Goal: Transaction & Acquisition: Obtain resource

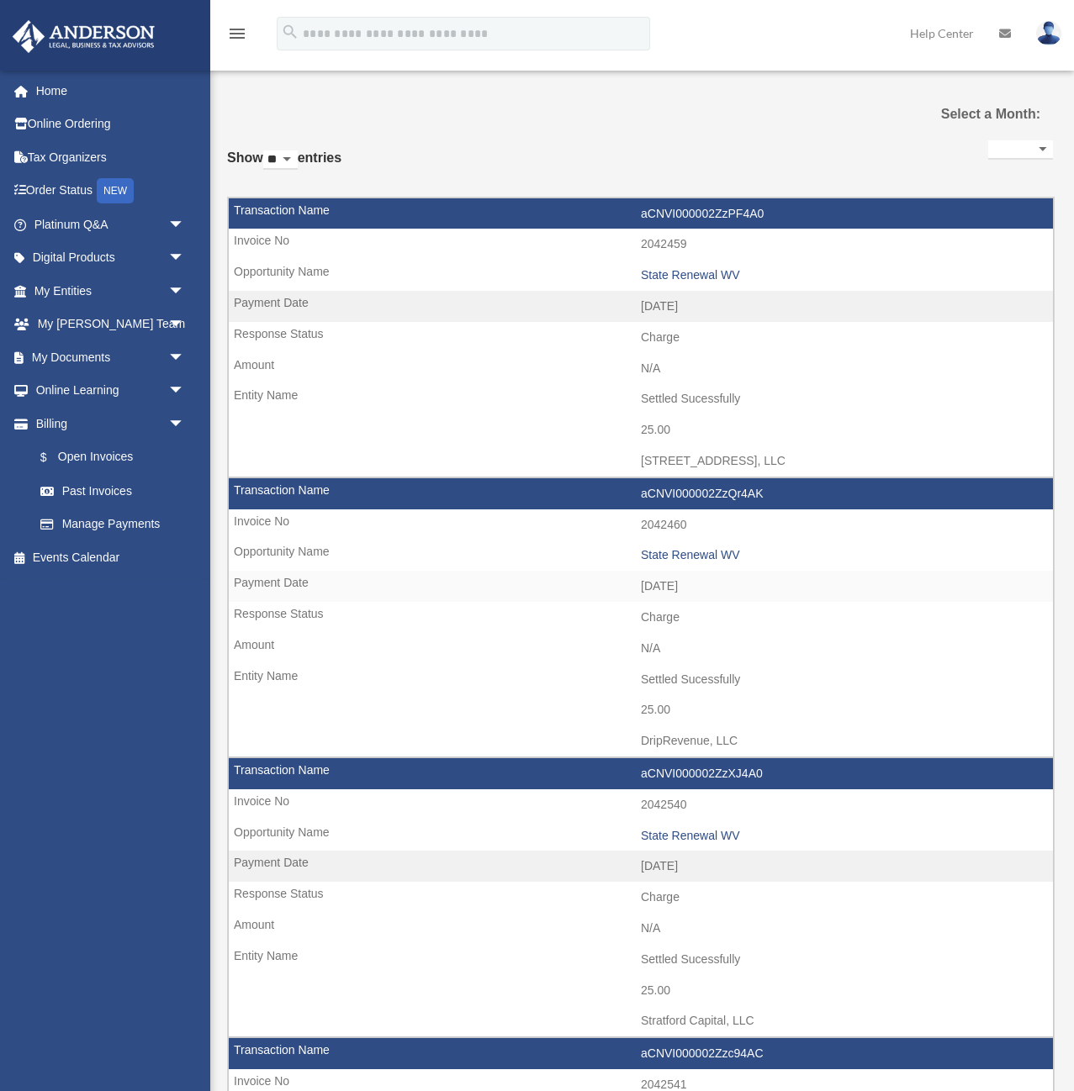
select select
click at [109, 492] on link "Past Invoices" at bounding box center [117, 491] width 187 height 34
select select
click at [285, 155] on select "** ** ** ***" at bounding box center [280, 160] width 34 height 19
select select "***"
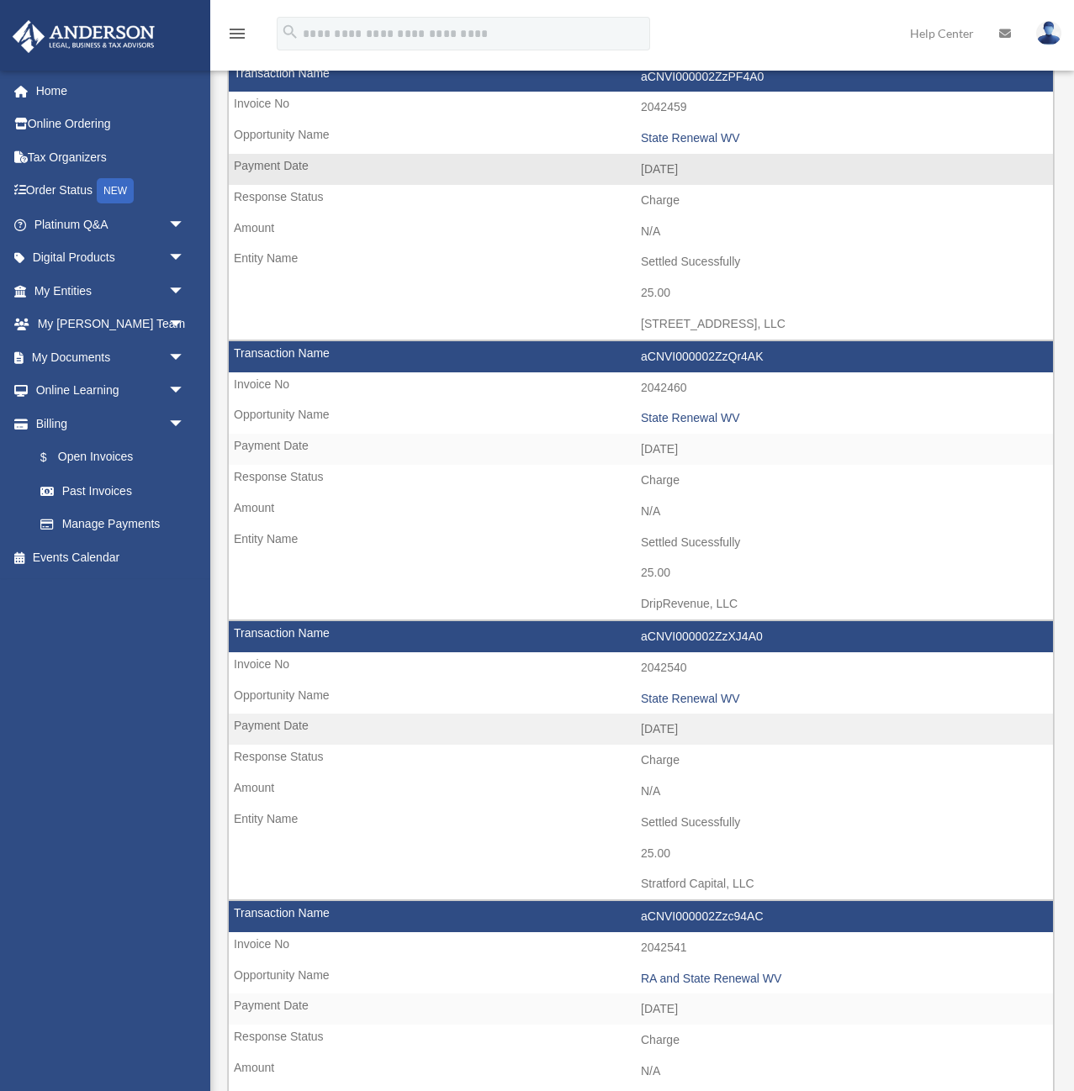
scroll to position [2687, 0]
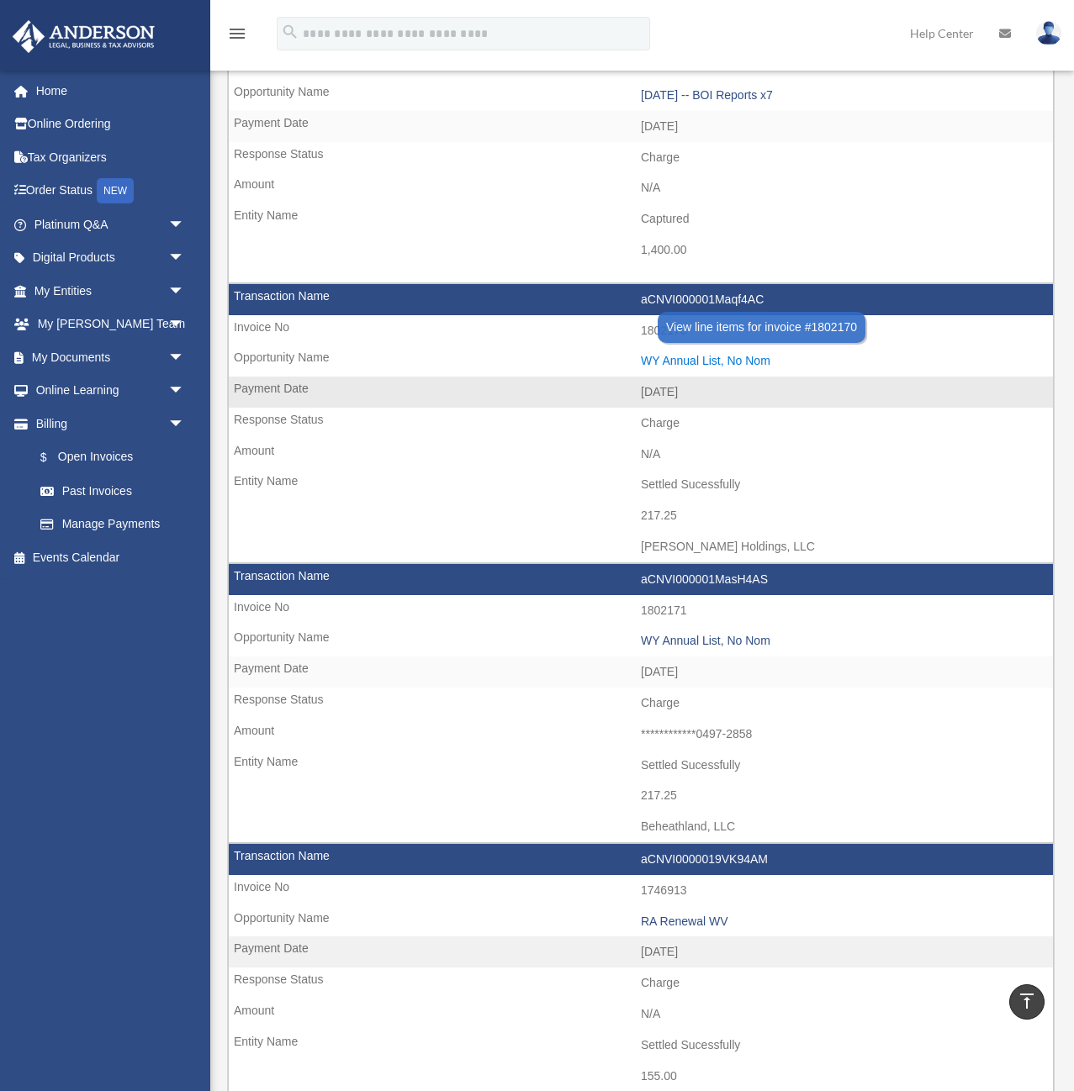
click at [682, 358] on div "WY Annual List, No Nom" at bounding box center [843, 361] width 404 height 14
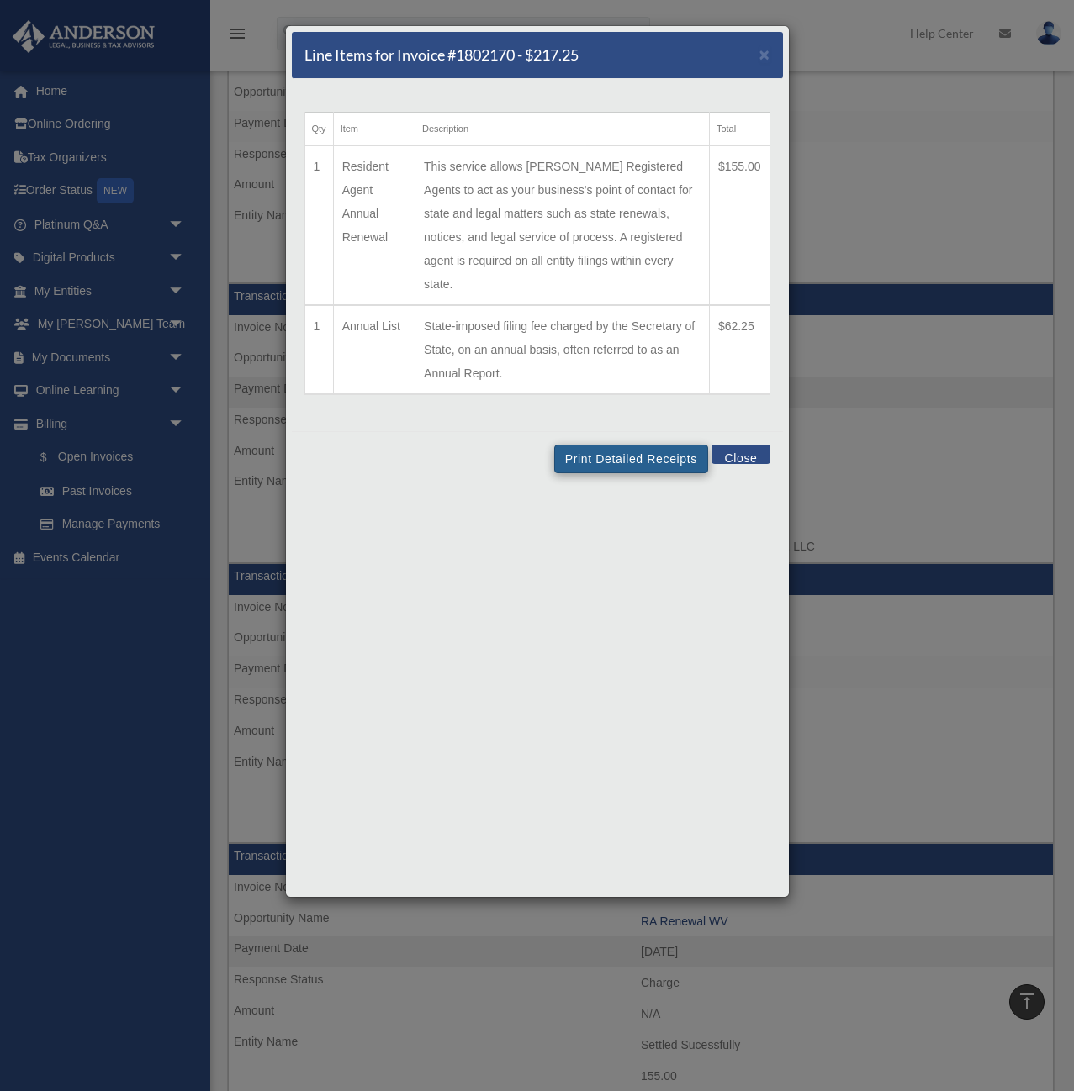
click at [635, 174] on td "This service allows [PERSON_NAME] Registered Agents to act as your business's p…" at bounding box center [562, 225] width 294 height 160
click at [639, 445] on button "Print Detailed Receipts" at bounding box center [631, 459] width 154 height 29
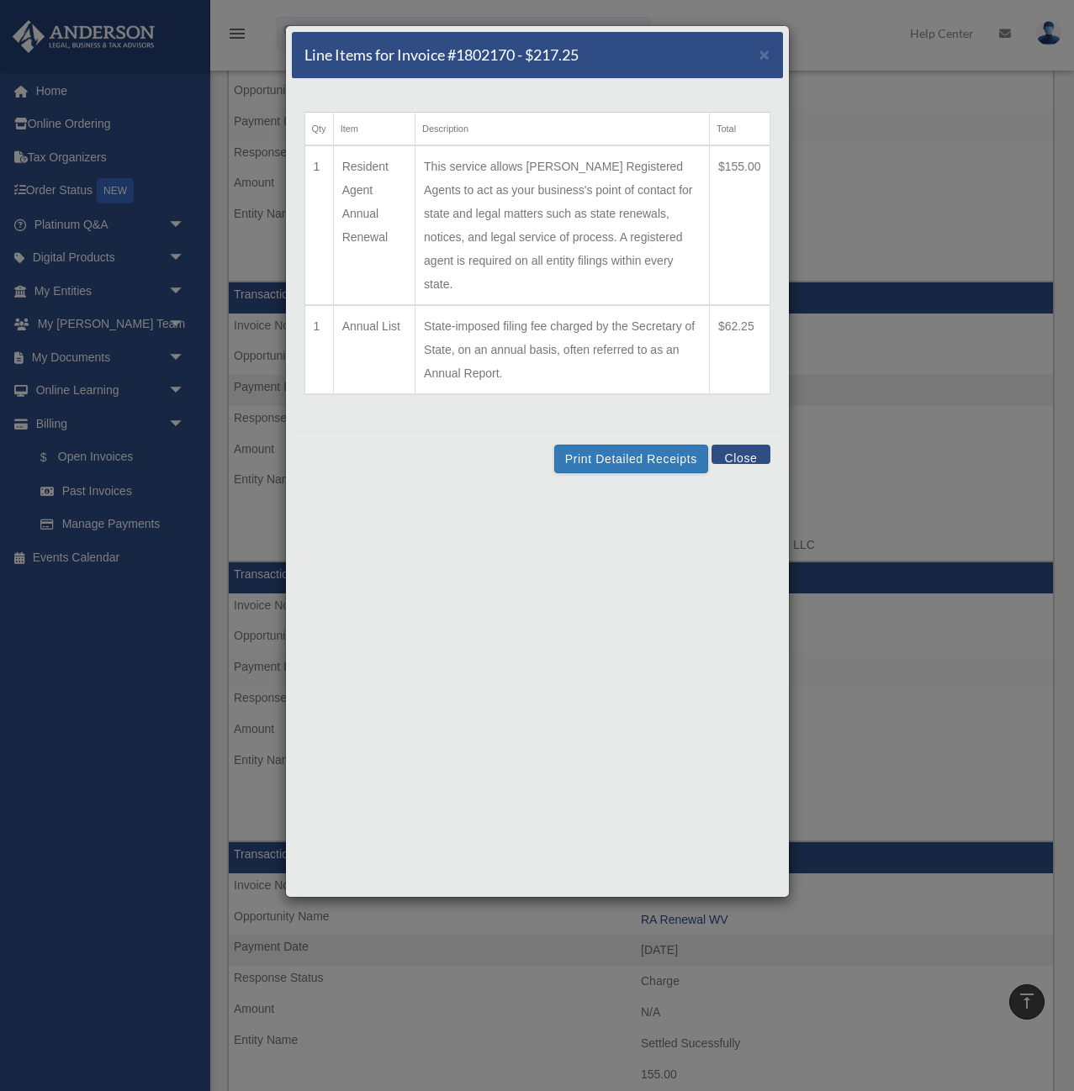
click at [743, 445] on button "Close" at bounding box center [740, 454] width 58 height 19
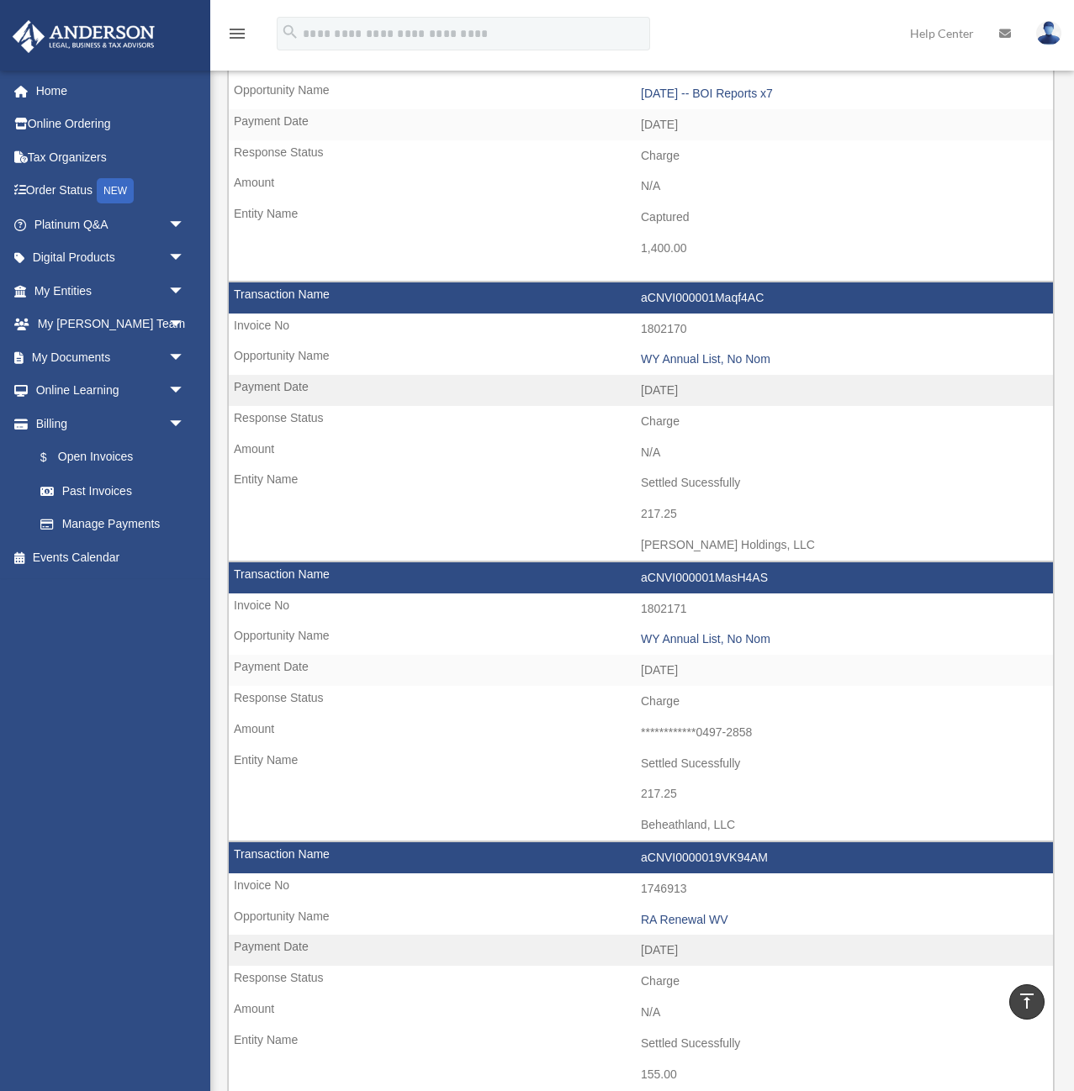
scroll to position [7897, 0]
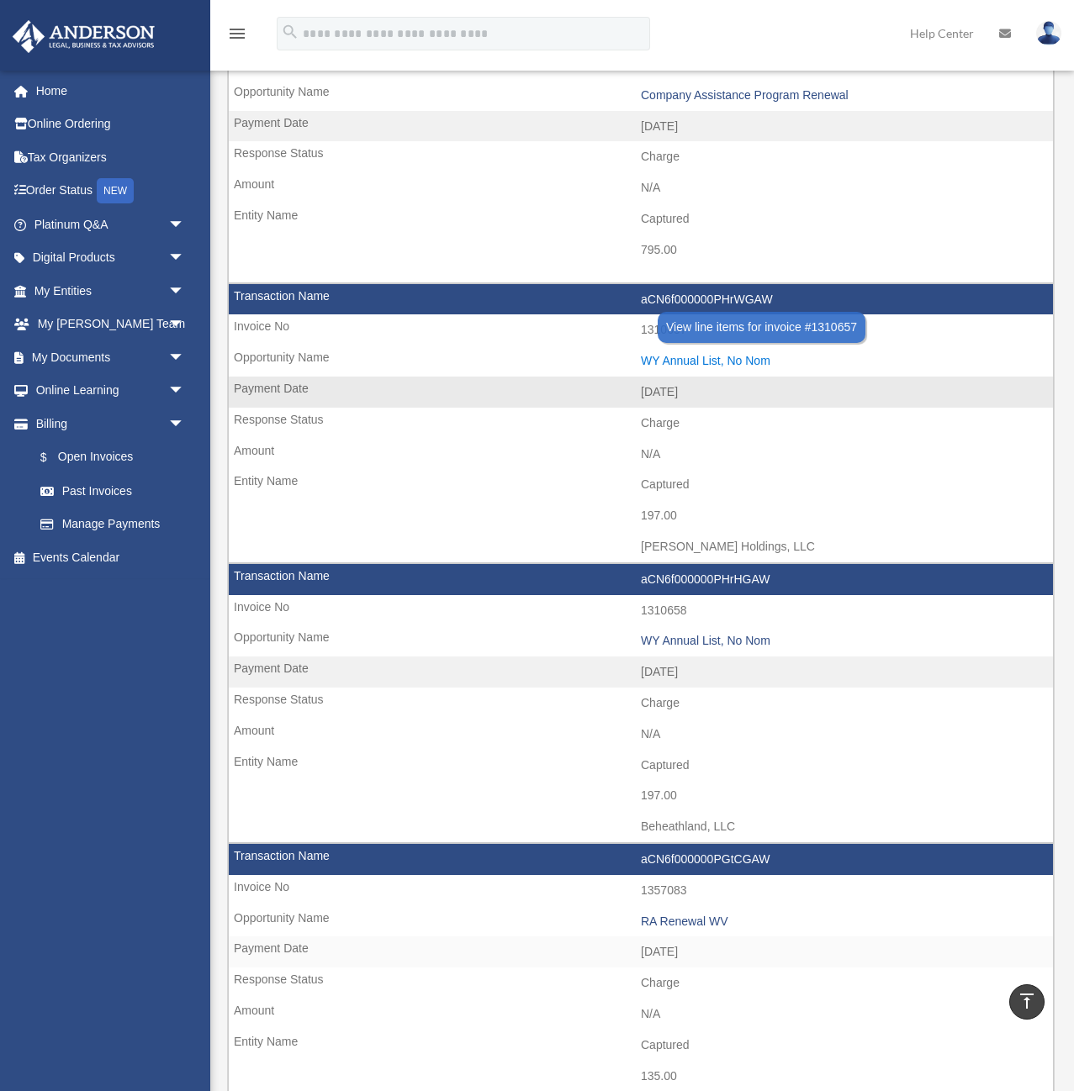
click at [674, 357] on div "WY Annual List, No Nom" at bounding box center [843, 361] width 404 height 14
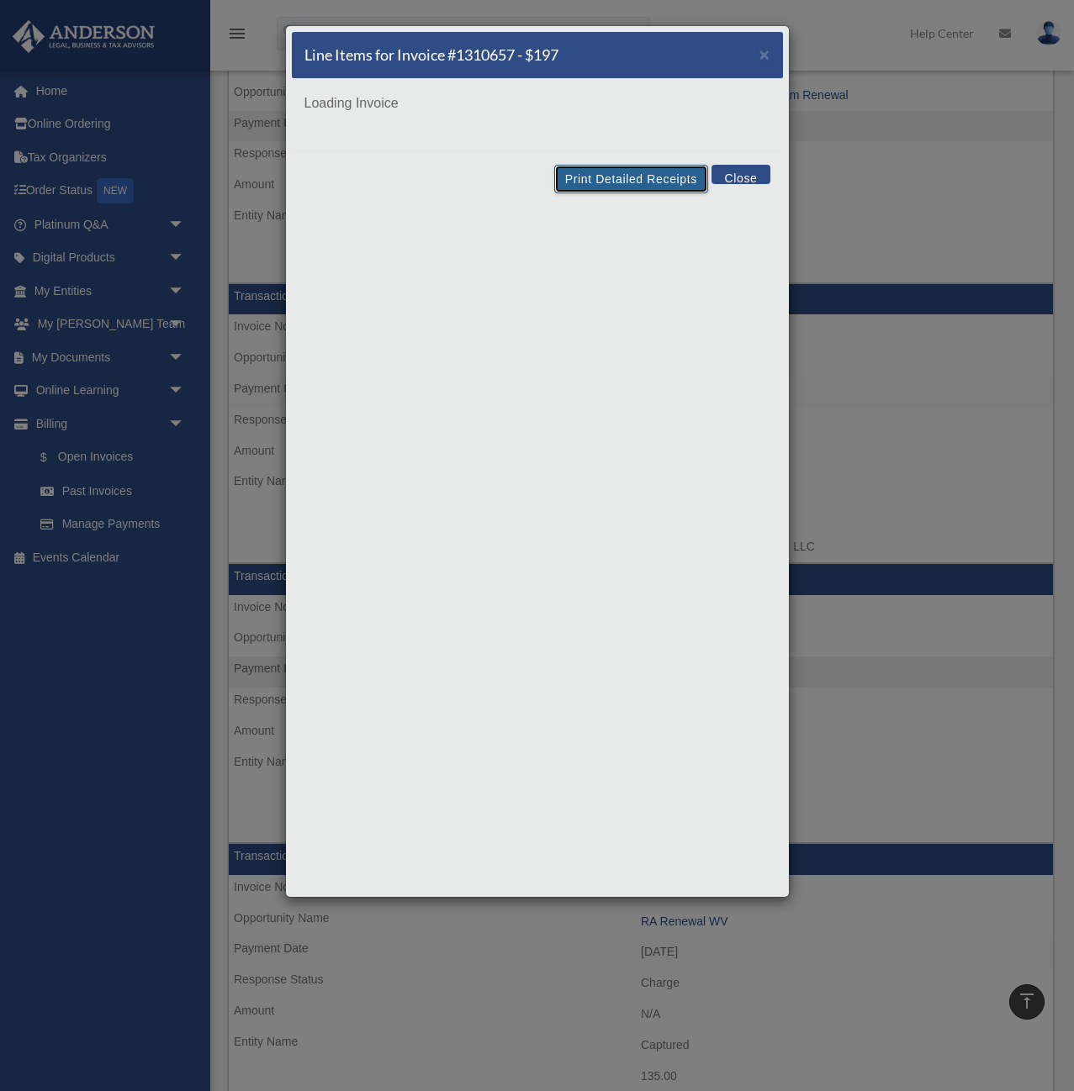
click at [621, 183] on button "Print Detailed Receipts" at bounding box center [631, 179] width 154 height 29
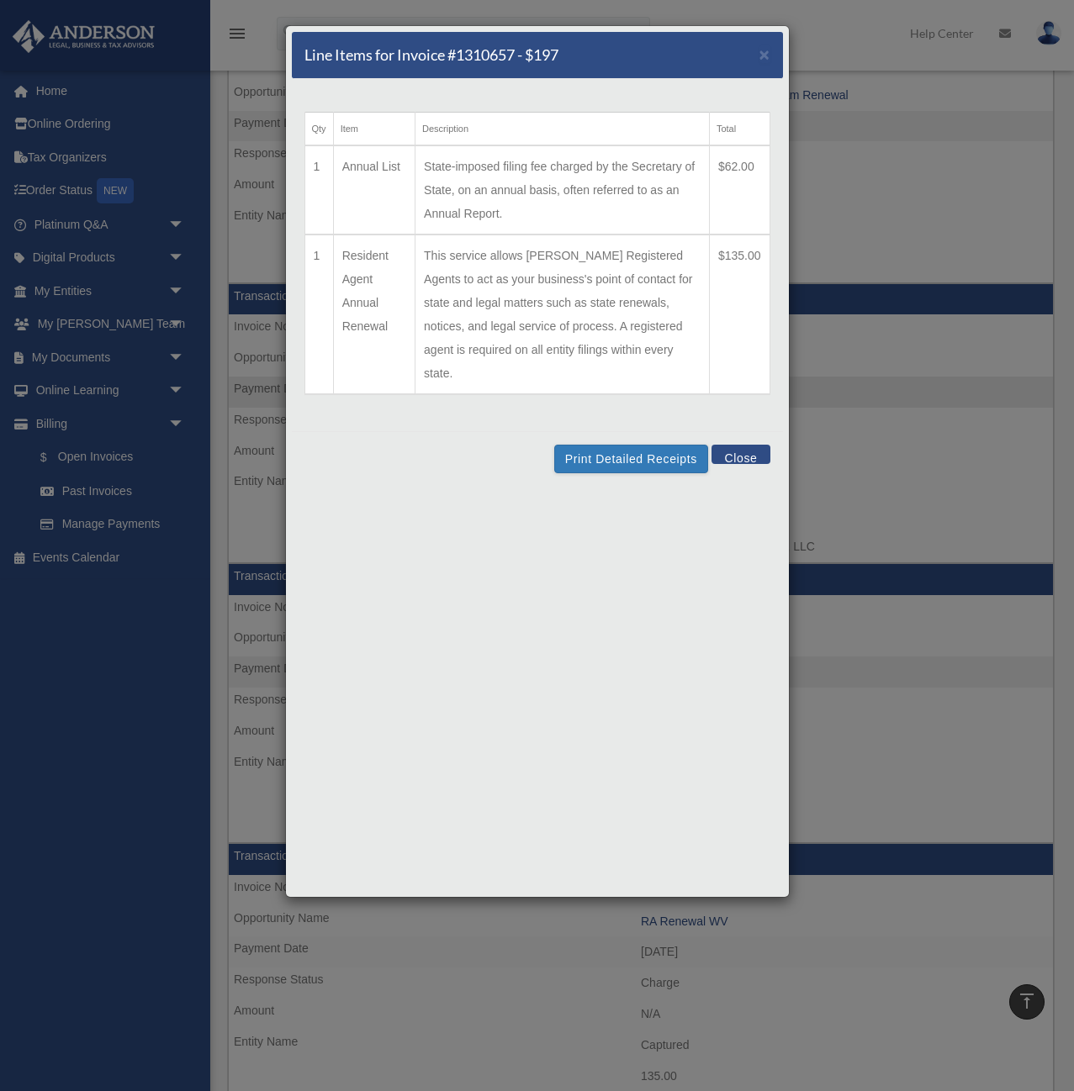
click at [748, 445] on button "Close" at bounding box center [740, 454] width 58 height 19
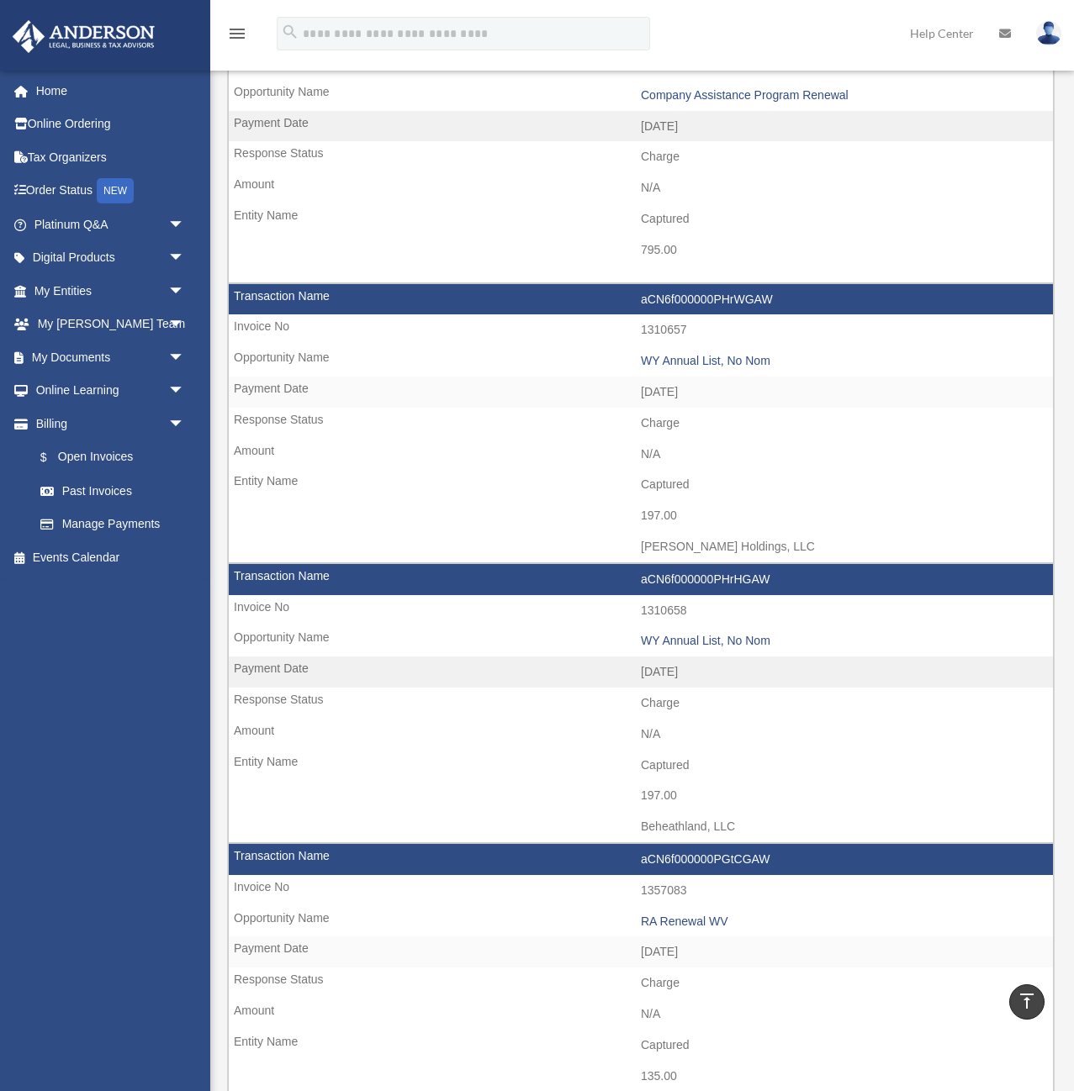
scroll to position [10936, 0]
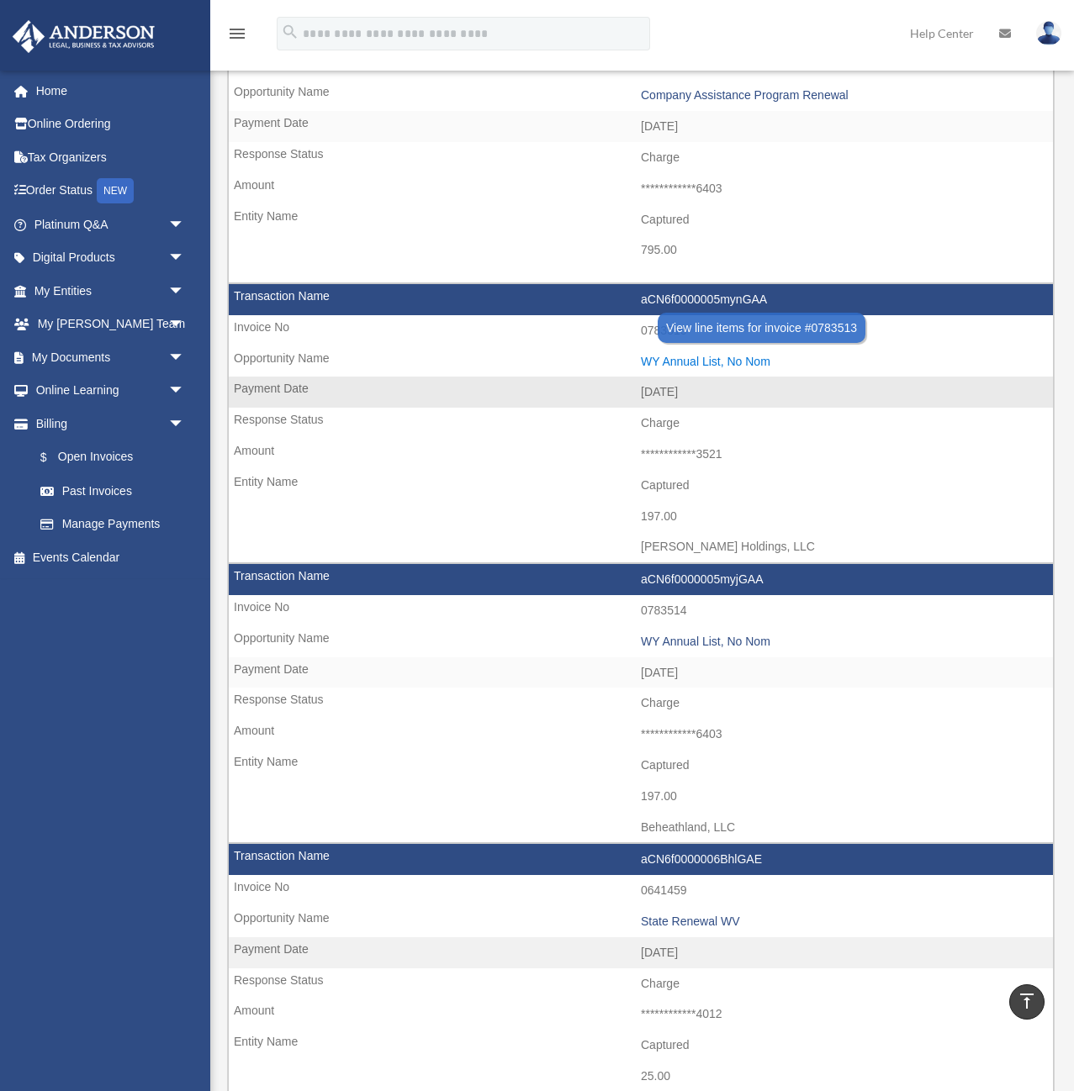
click at [683, 359] on div "WY Annual List, No Nom" at bounding box center [843, 362] width 404 height 14
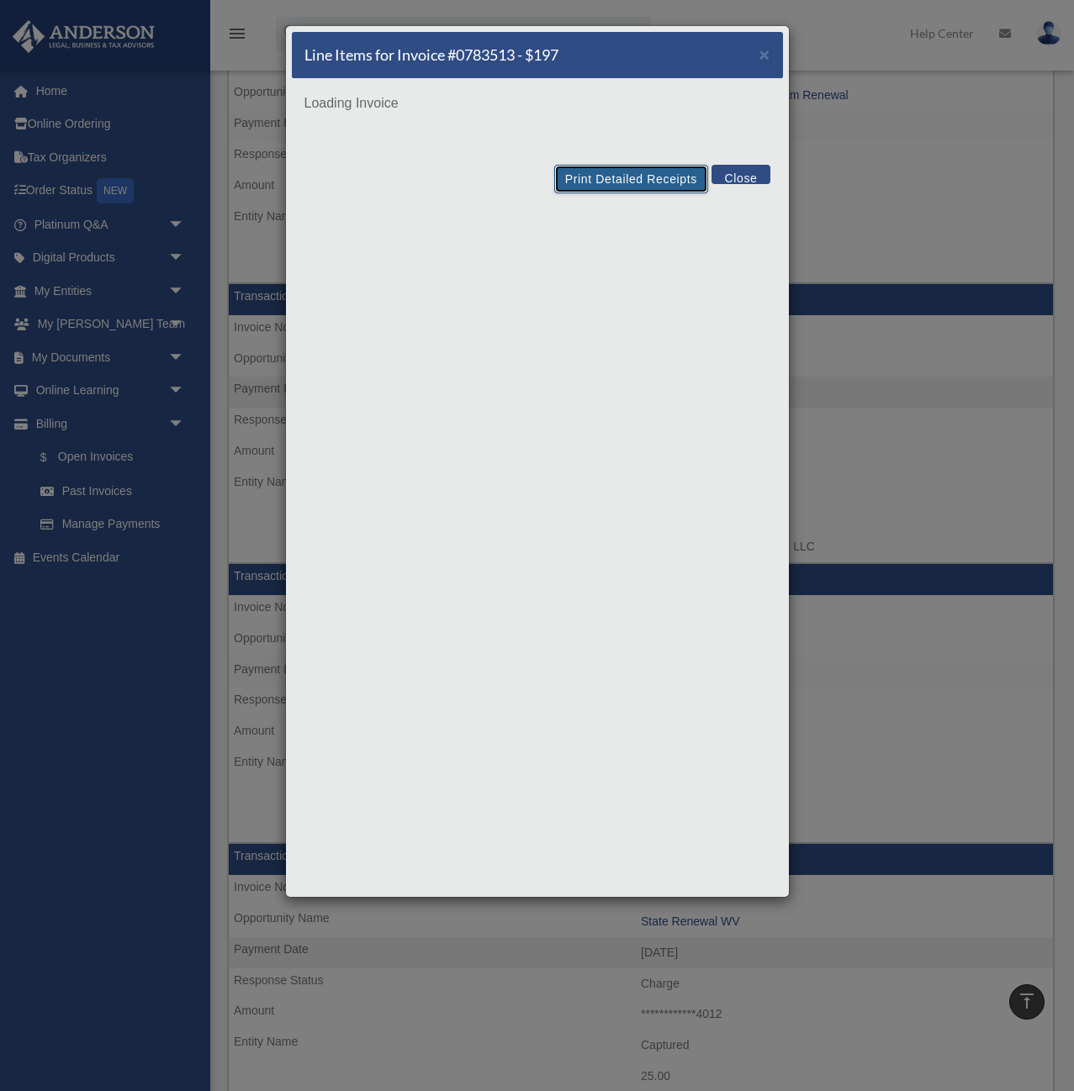
click at [607, 182] on button "Print Detailed Receipts" at bounding box center [631, 179] width 154 height 29
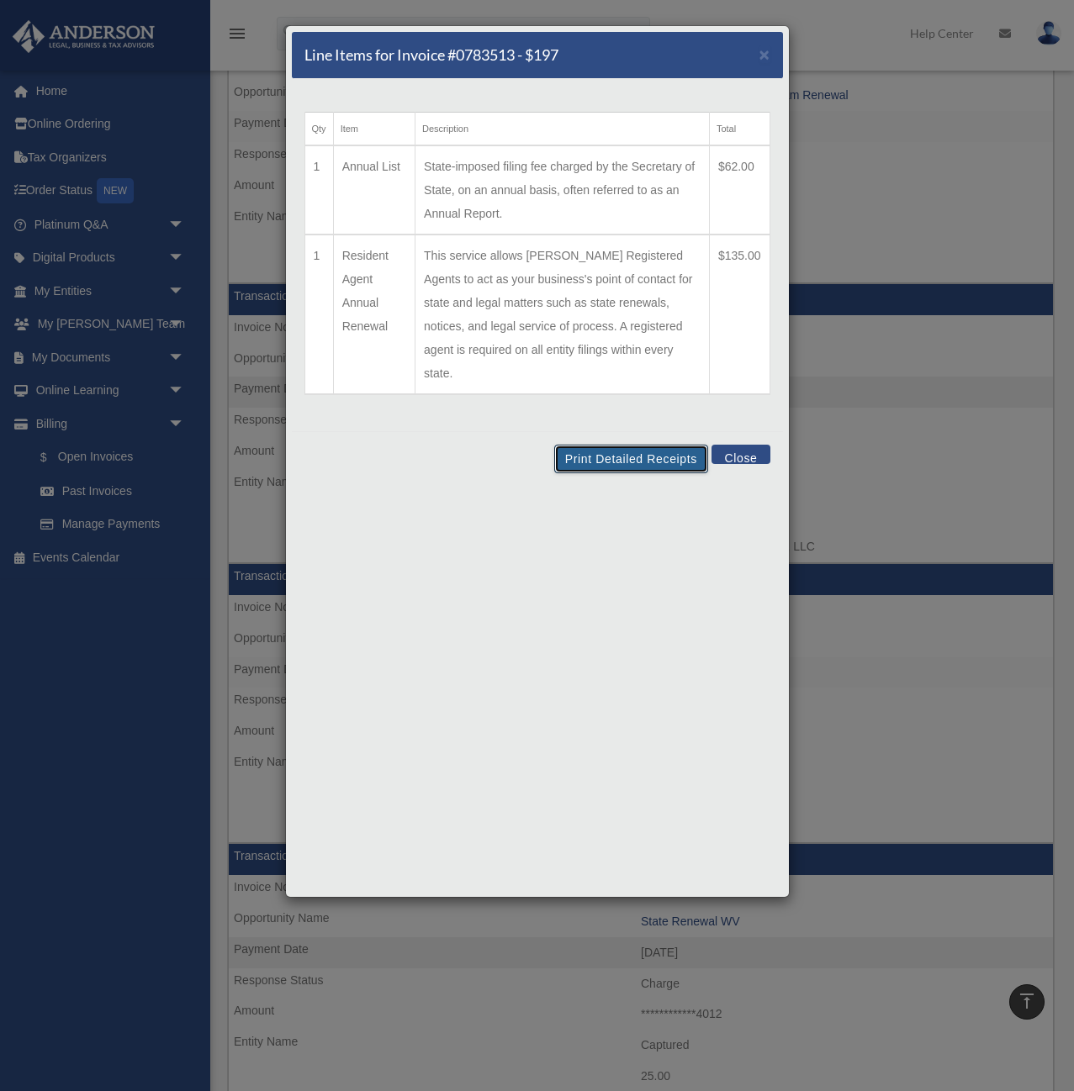
scroll to position [10937, 0]
click at [742, 445] on button "Close" at bounding box center [740, 454] width 58 height 19
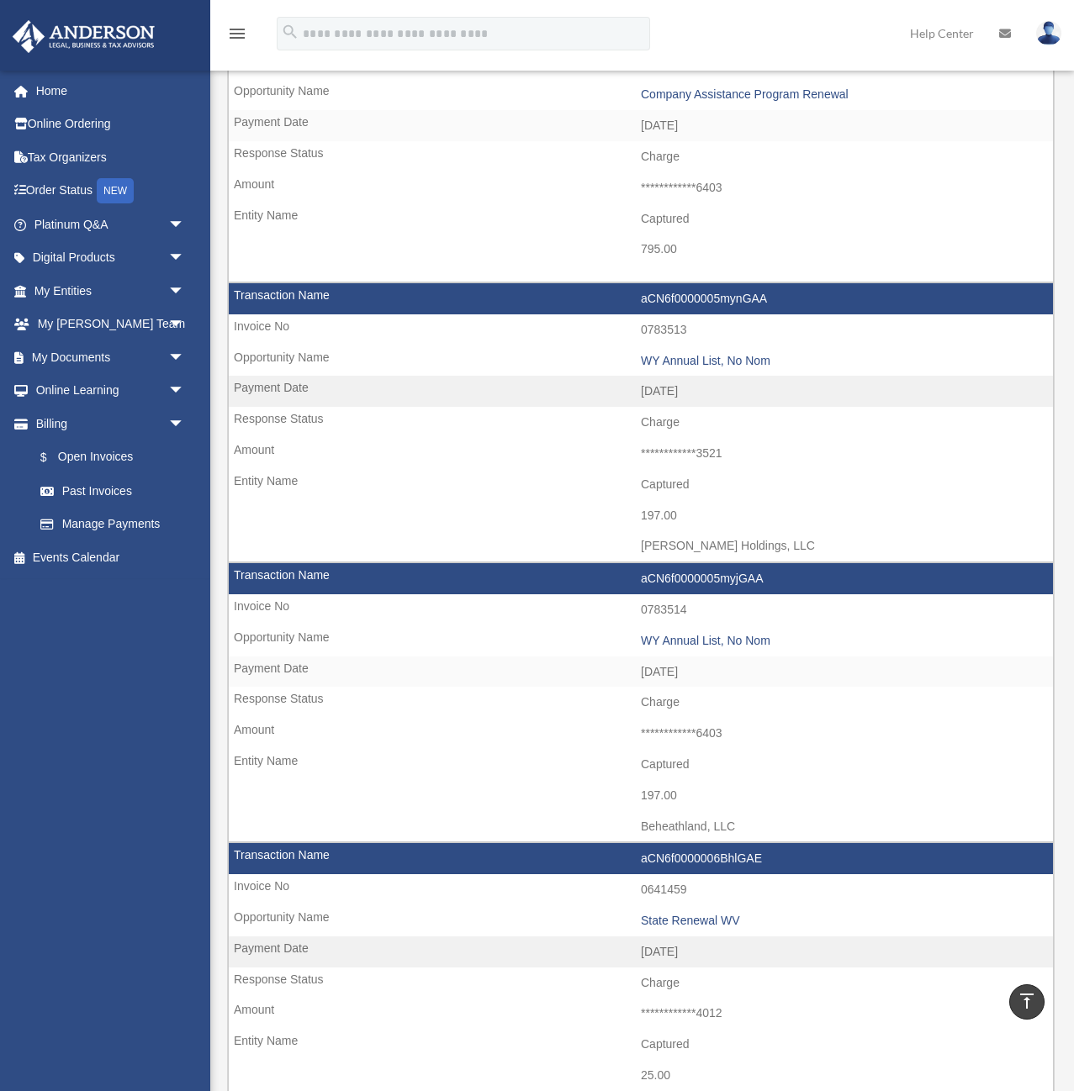
scroll to position [12883, 0]
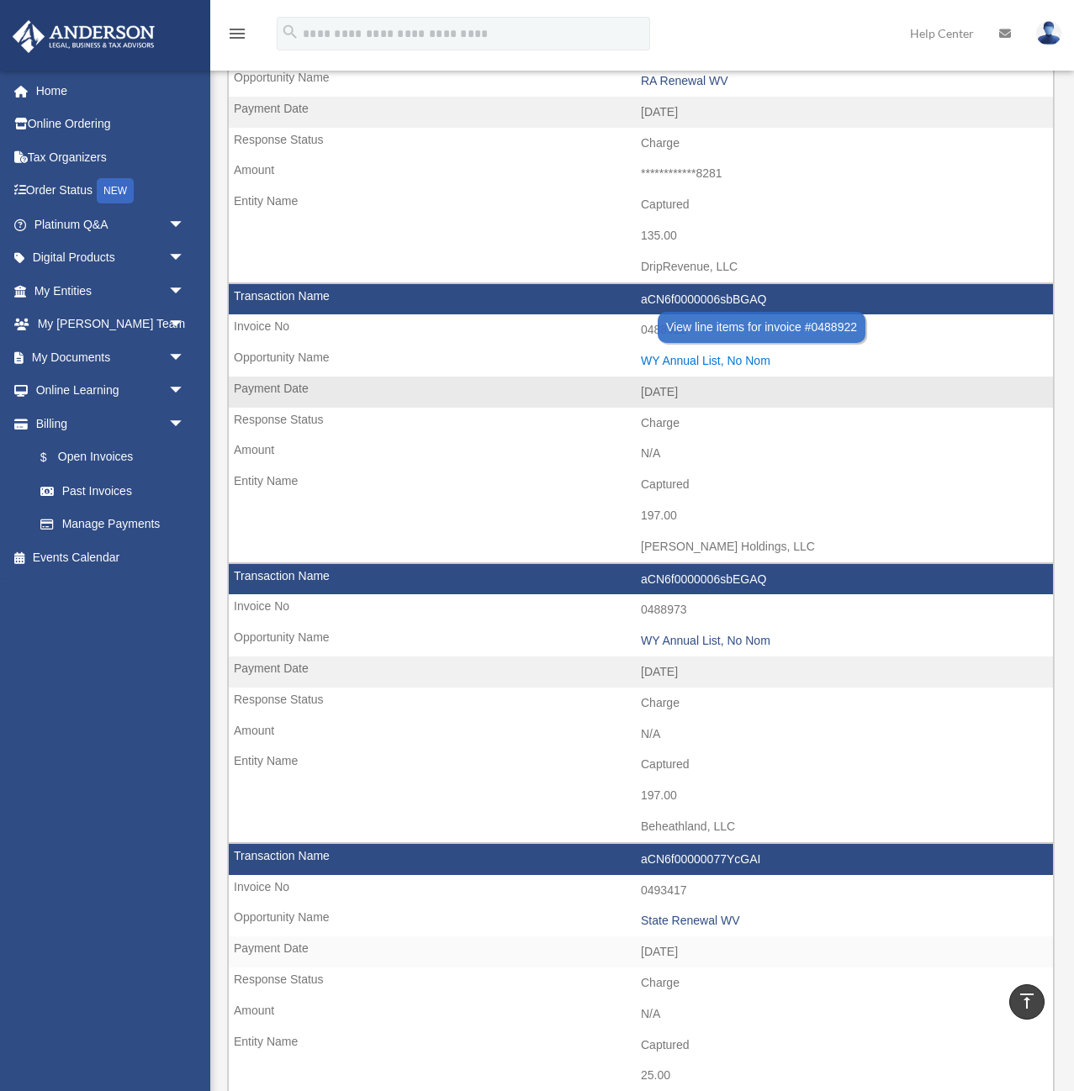
click at [696, 360] on div "WY Annual List, No Nom" at bounding box center [843, 361] width 404 height 14
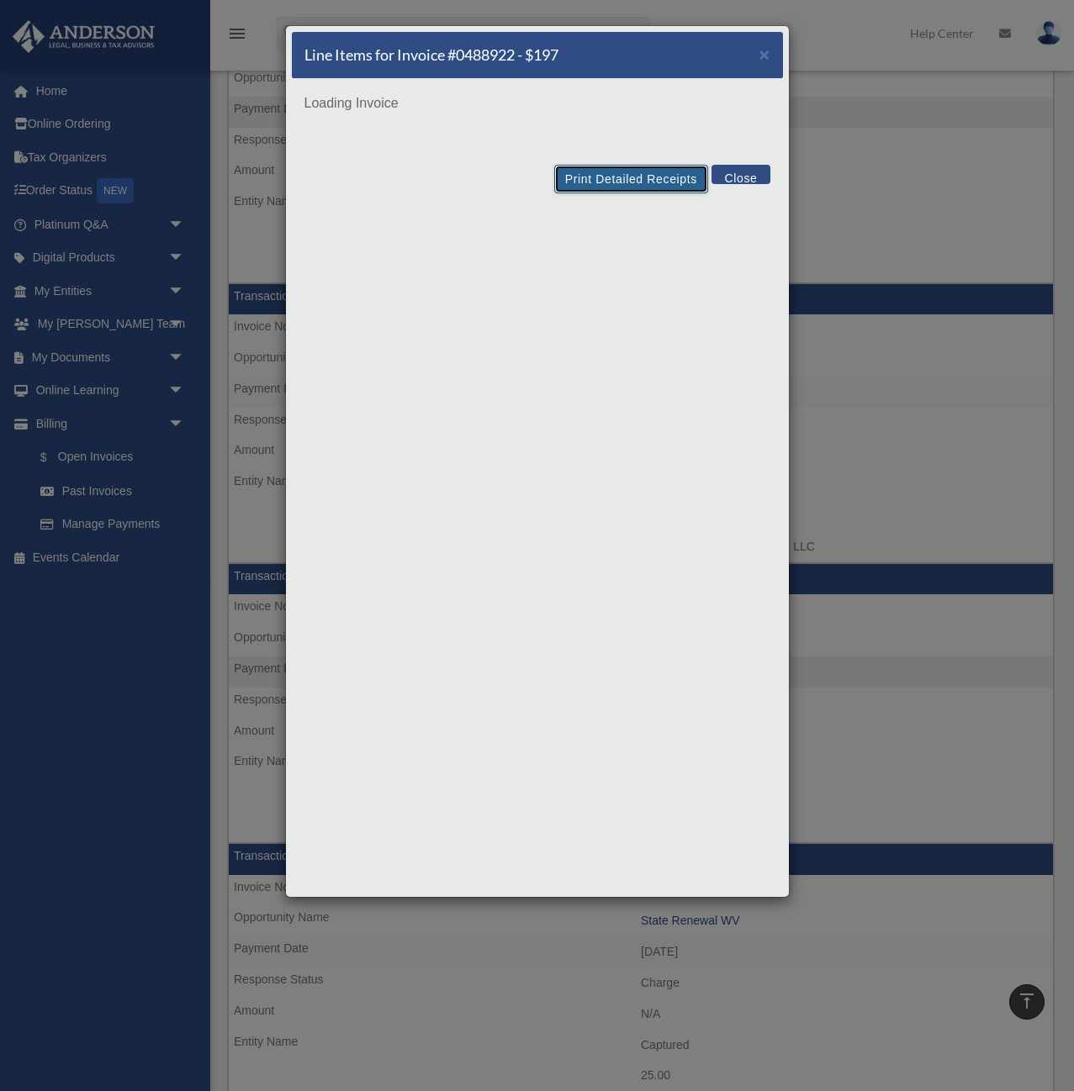
click at [612, 177] on button "Print Detailed Receipts" at bounding box center [631, 179] width 154 height 29
